Goal: Find contact information: Find contact information

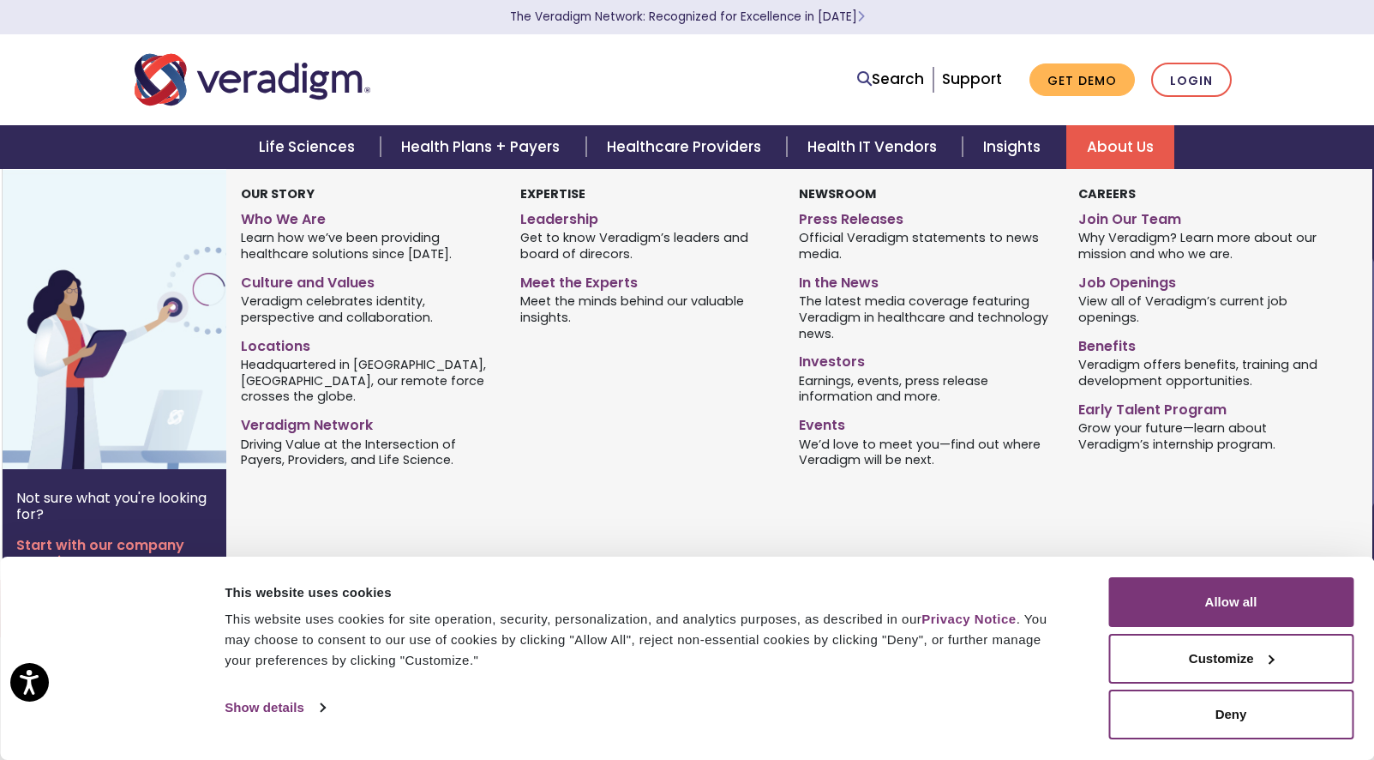
click at [1124, 155] on link "About Us" at bounding box center [1121, 147] width 108 height 44
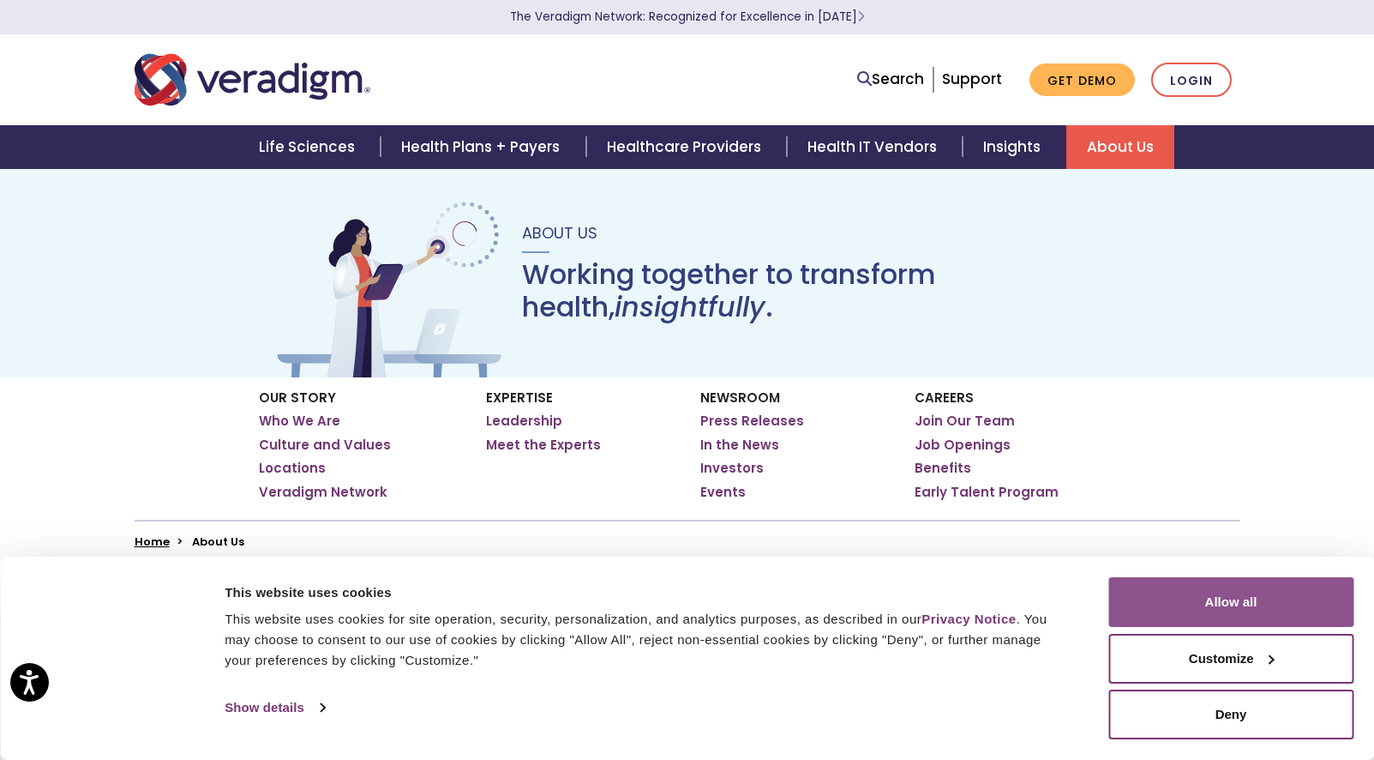
click at [1253, 598] on button "Allow all" at bounding box center [1231, 602] width 245 height 50
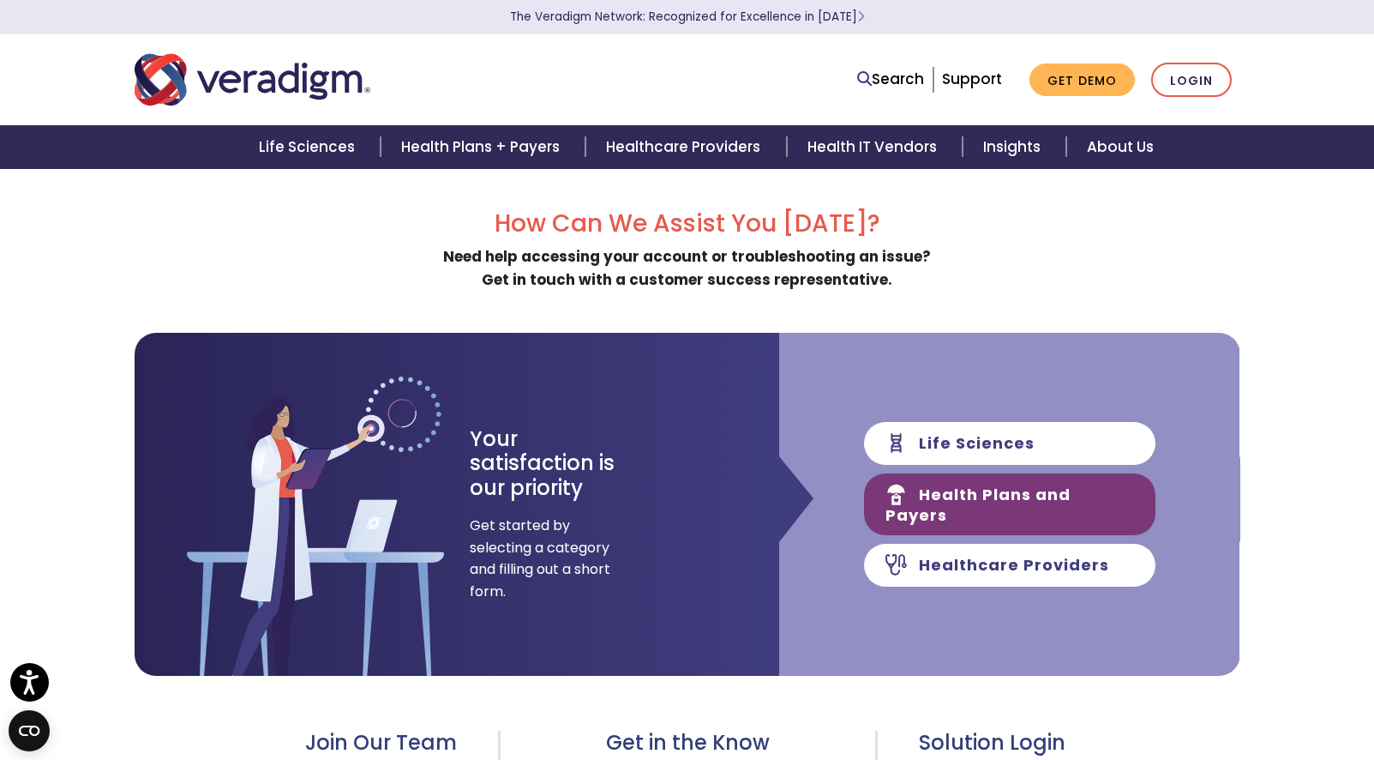
click at [1092, 500] on link "Health Plans and Payers" at bounding box center [1009, 504] width 291 height 62
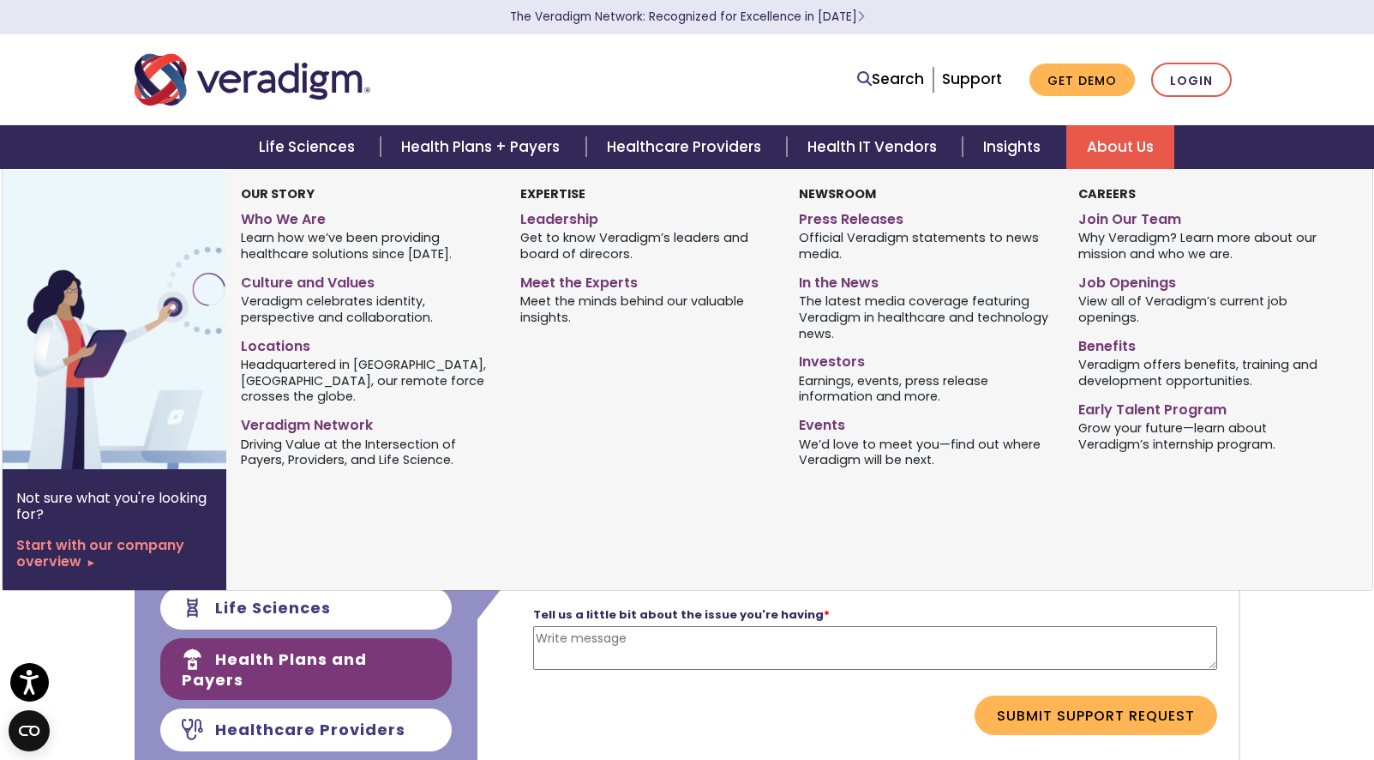
click at [1109, 152] on link "About Us" at bounding box center [1121, 147] width 108 height 44
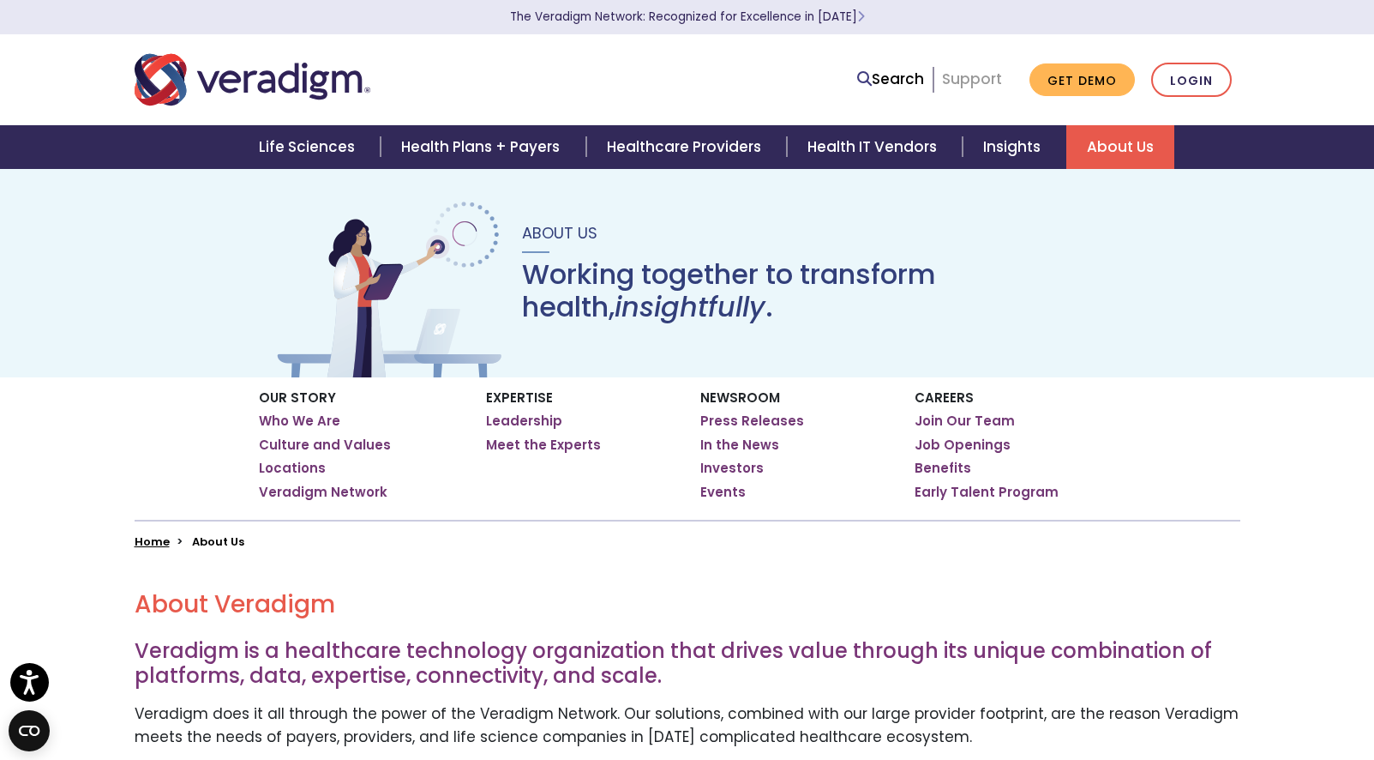
click at [970, 81] on link "Support" at bounding box center [972, 79] width 60 height 21
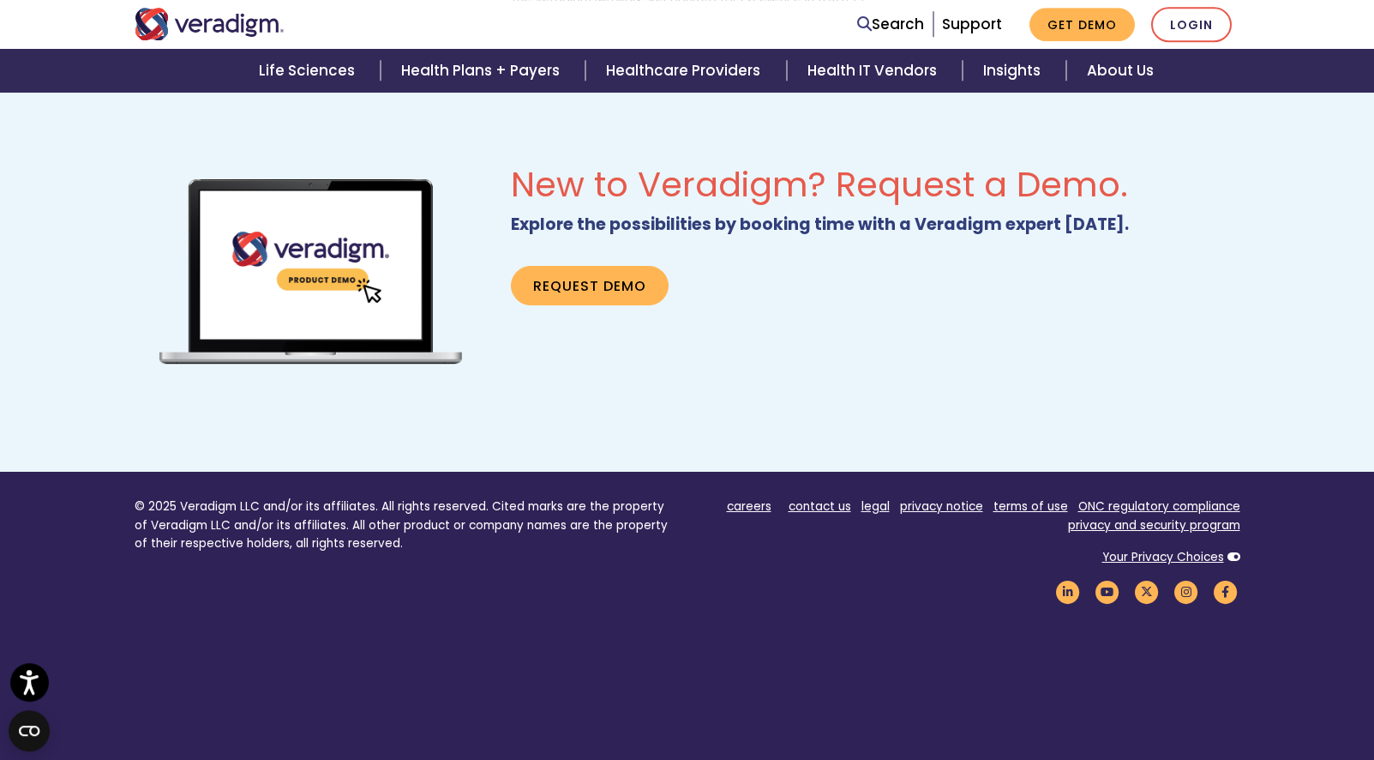
scroll to position [1137, 0]
